Goal: Browse casually: Explore the website without a specific task or goal

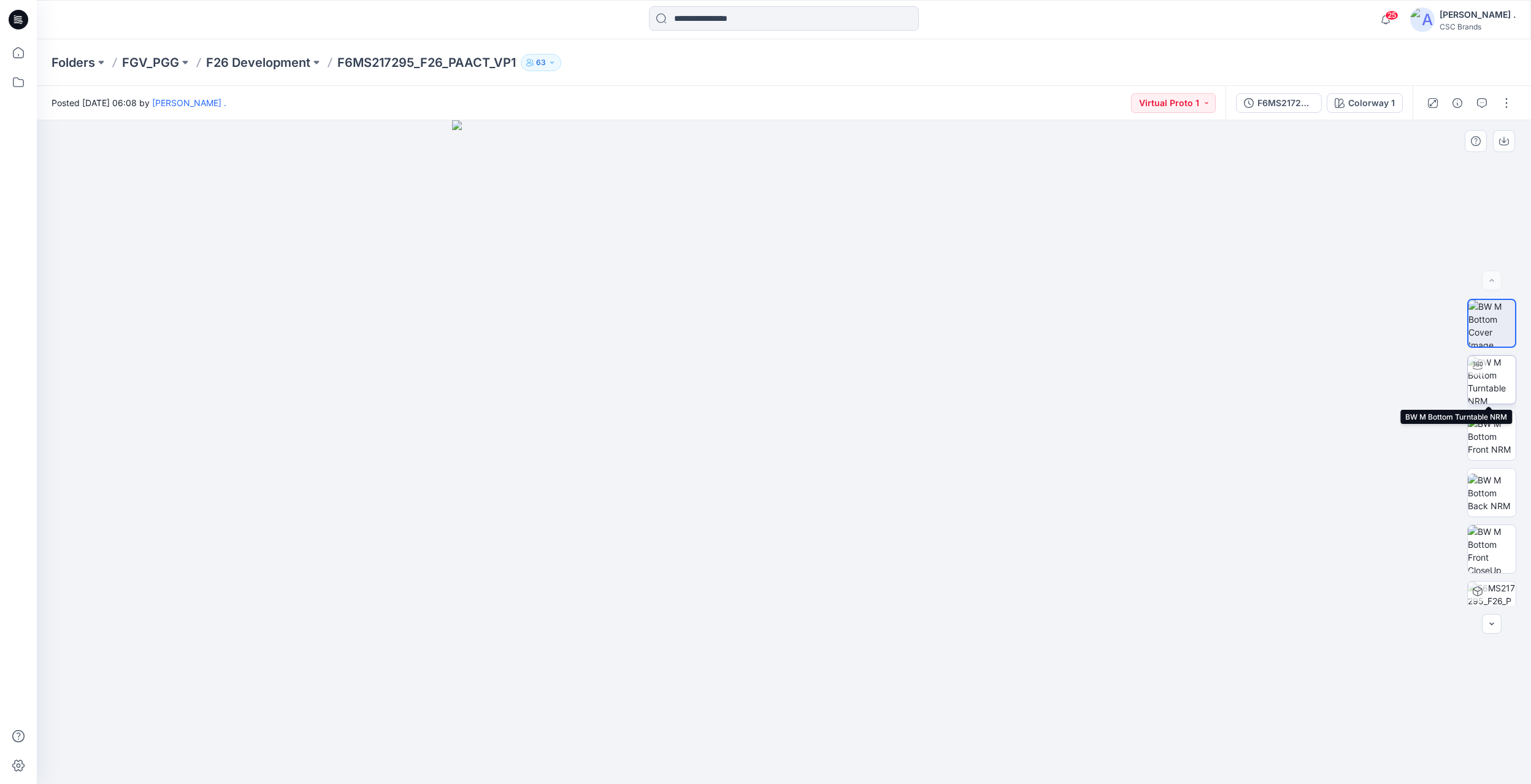
click at [1492, 377] on img at bounding box center [1491, 380] width 47 height 47
drag, startPoint x: 845, startPoint y: 538, endPoint x: 692, endPoint y: 549, distance: 153.4
click at [692, 549] on div at bounding box center [784, 452] width 1494 height 663
drag, startPoint x: 848, startPoint y: 547, endPoint x: 742, endPoint y: 543, distance: 106.1
click at [741, 543] on div at bounding box center [784, 452] width 1494 height 663
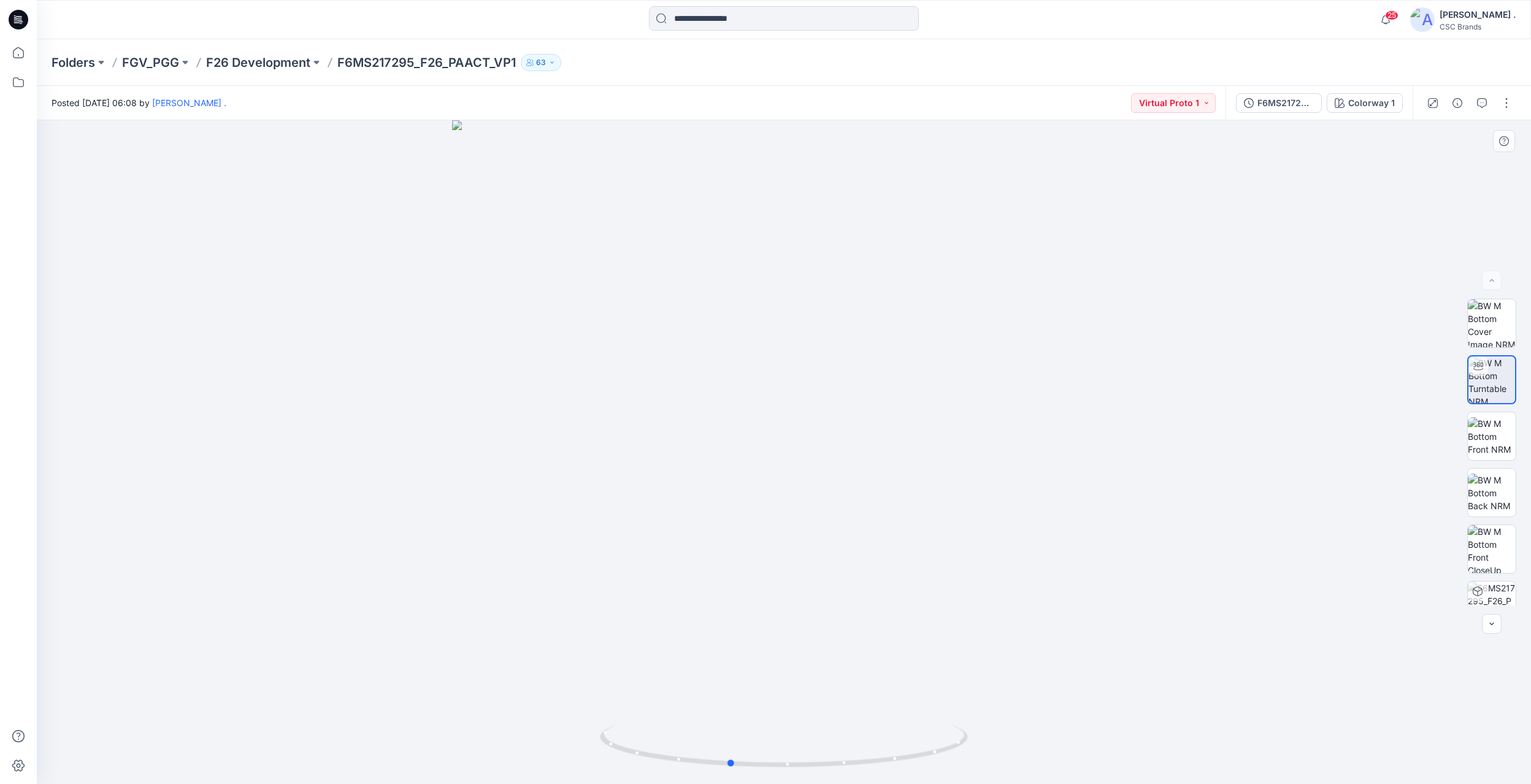
drag, startPoint x: 800, startPoint y: 557, endPoint x: 668, endPoint y: 547, distance: 132.4
click at [668, 547] on div at bounding box center [784, 452] width 1494 height 663
drag, startPoint x: 831, startPoint y: 563, endPoint x: 808, endPoint y: 561, distance: 23.1
click at [808, 561] on div at bounding box center [784, 452] width 1494 height 663
drag, startPoint x: 784, startPoint y: 561, endPoint x: 900, endPoint y: 570, distance: 116.3
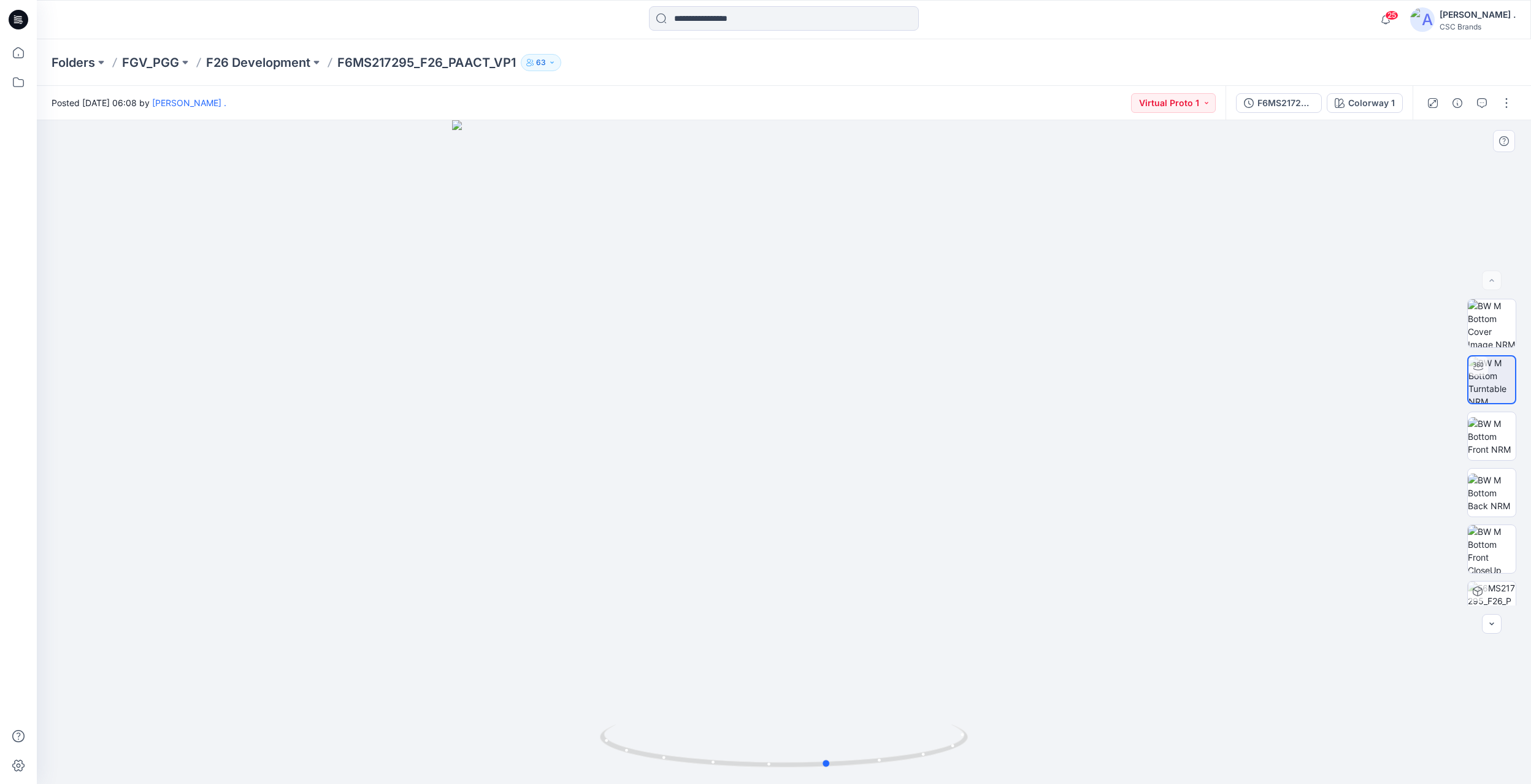
click at [900, 570] on div at bounding box center [784, 452] width 1494 height 663
click at [1492, 600] on img at bounding box center [1491, 606] width 47 height 47
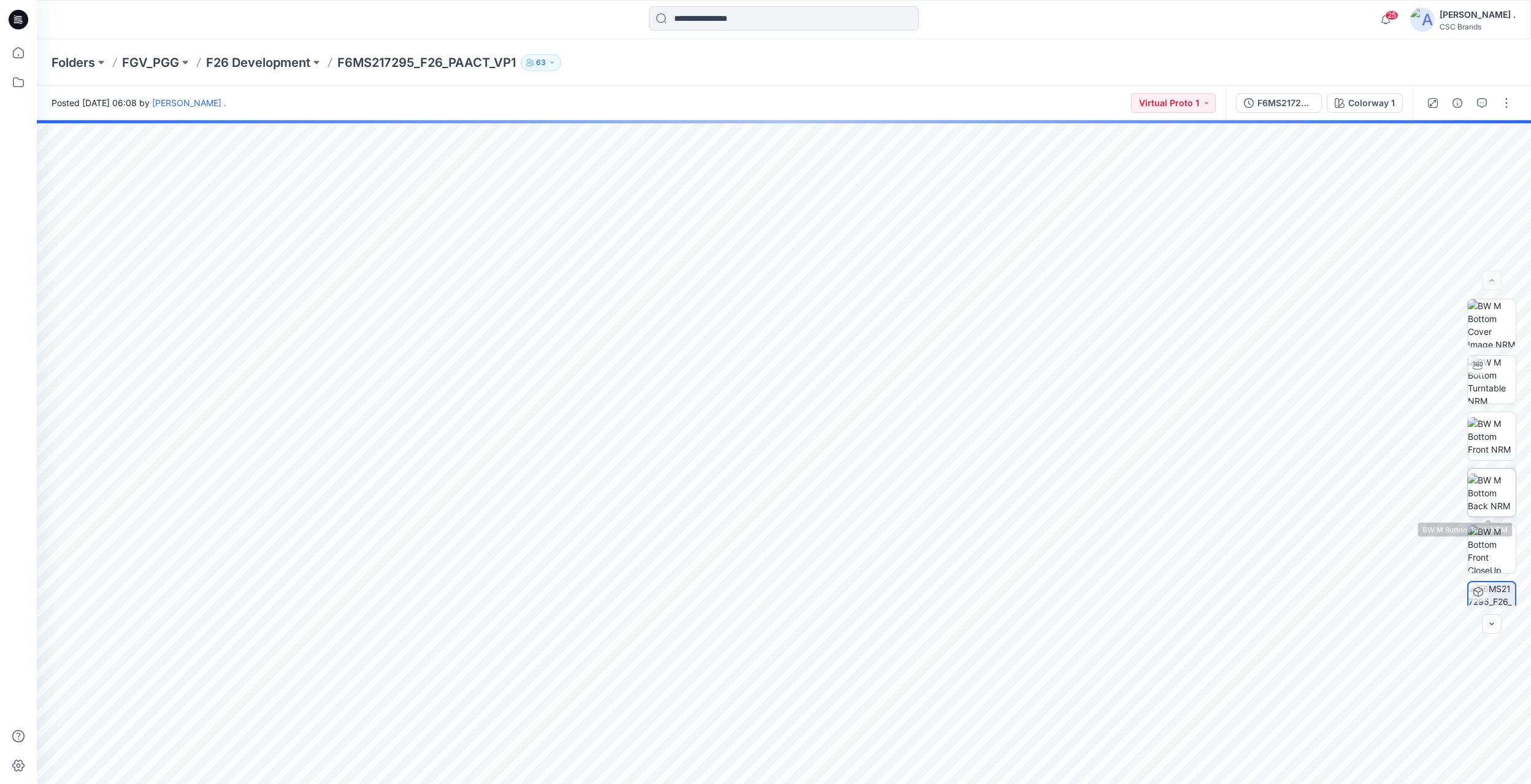
click at [1500, 496] on img at bounding box center [1491, 493] width 47 height 39
